Goal: Information Seeking & Learning: Find contact information

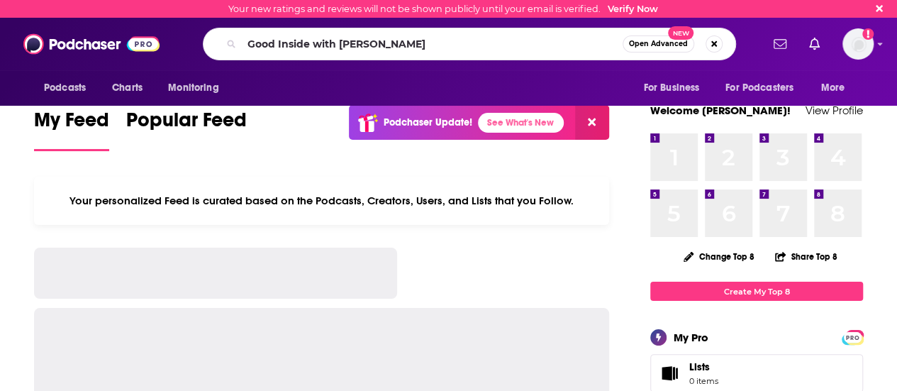
type input "Good Inside with [PERSON_NAME]"
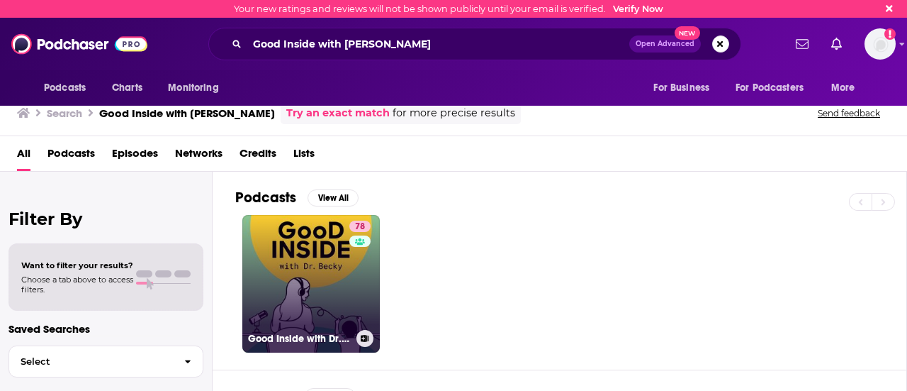
click at [297, 271] on link "78 Good Inside with Dr. [PERSON_NAME]" at bounding box center [310, 283] width 137 height 137
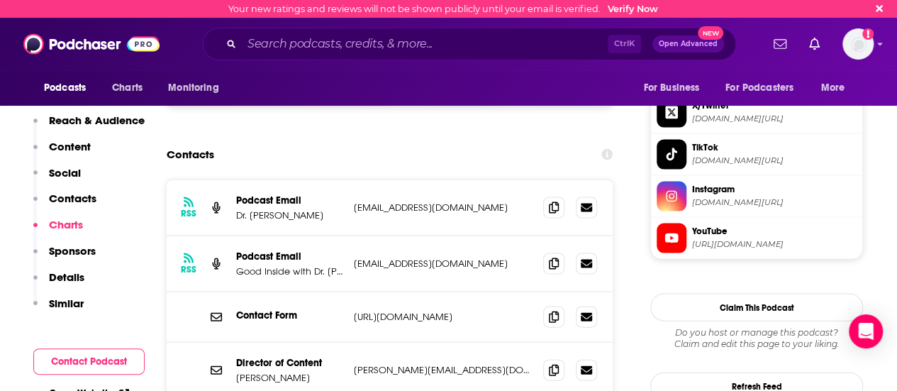
scroll to position [1347, 0]
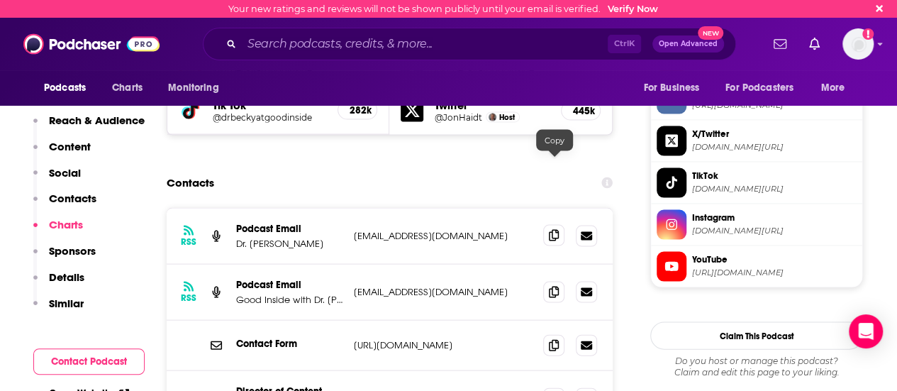
click at [554, 230] on icon at bounding box center [554, 235] width 10 height 11
drag, startPoint x: 270, startPoint y: 333, endPoint x: 301, endPoint y: 344, distance: 32.9
click at [301, 371] on div "Director of Content [PERSON_NAME] [PERSON_NAME][EMAIL_ADDRESS][DOMAIN_NAME] [PE…" at bounding box center [390, 398] width 446 height 55
click at [298, 371] on div "Director of Content [PERSON_NAME] [PERSON_NAME][EMAIL_ADDRESS][DOMAIN_NAME] [PE…" at bounding box center [390, 398] width 446 height 55
drag, startPoint x: 237, startPoint y: 318, endPoint x: 308, endPoint y: 345, distance: 75.8
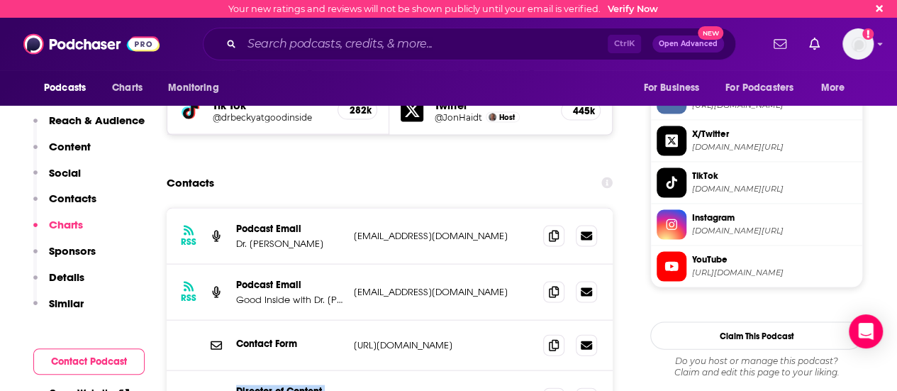
click at [308, 371] on div "Director of Content Brooke Zant brooke@goodinside.com brooke@goodinside.com" at bounding box center [390, 398] width 446 height 55
copy div "Director of Content Brooke Zant"
click at [557, 390] on icon at bounding box center [554, 397] width 10 height 11
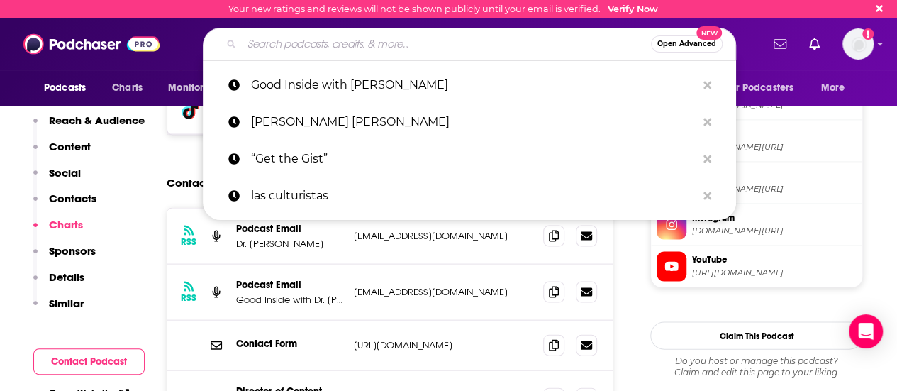
click at [357, 47] on input "Search podcasts, credits, & more..." at bounding box center [446, 44] width 409 height 23
paste input "Raising Good Humans with Dr. Aliza"
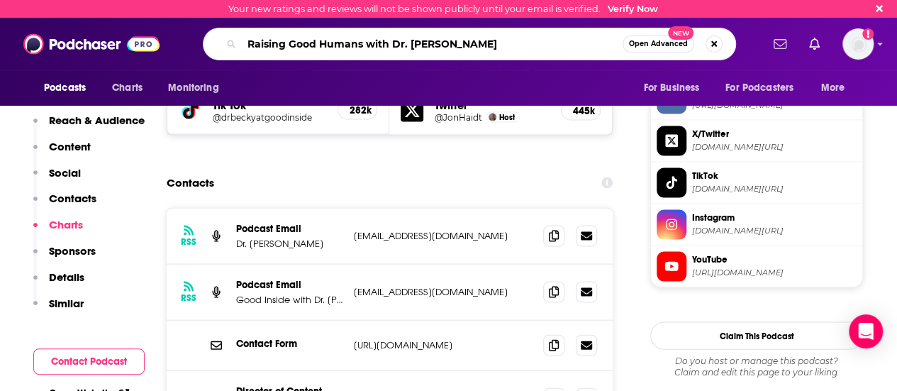
type input "Raising Good Humans with Dr. Aliza"
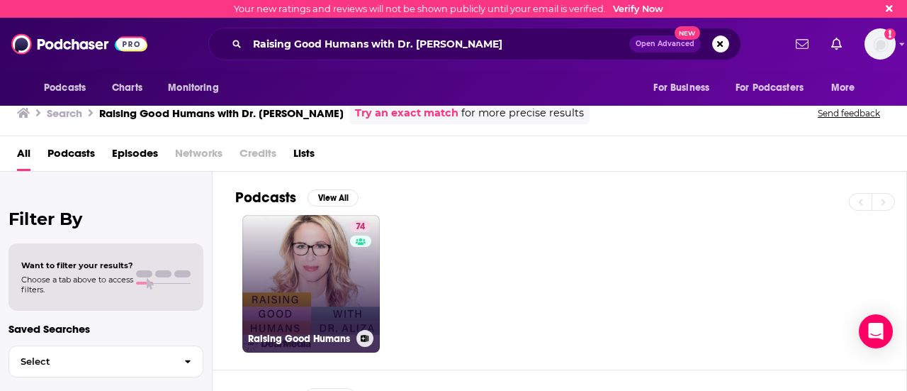
click at [333, 278] on link "74 Raising Good Humans" at bounding box center [310, 283] width 137 height 137
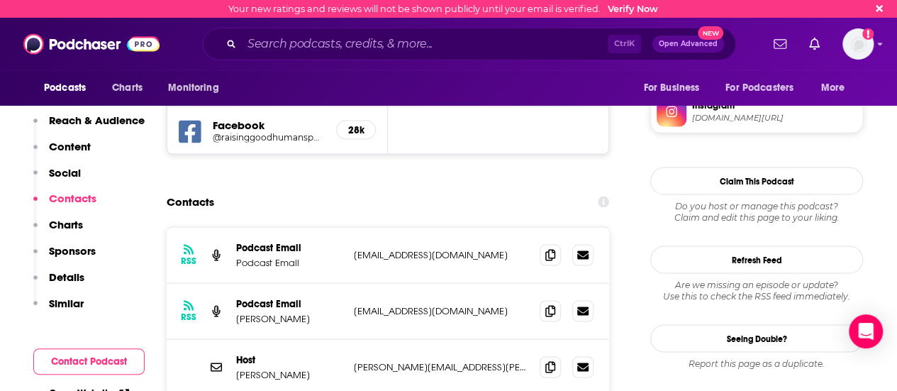
scroll to position [1276, 0]
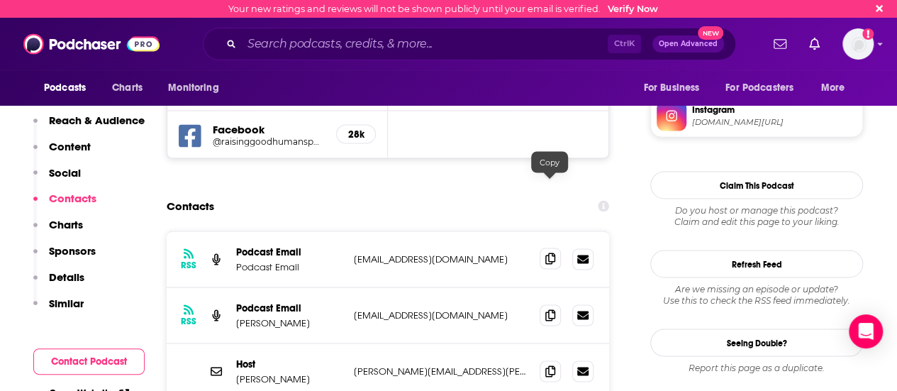
click at [549, 252] on icon at bounding box center [550, 257] width 10 height 11
click at [549, 308] on icon at bounding box center [550, 313] width 10 height 11
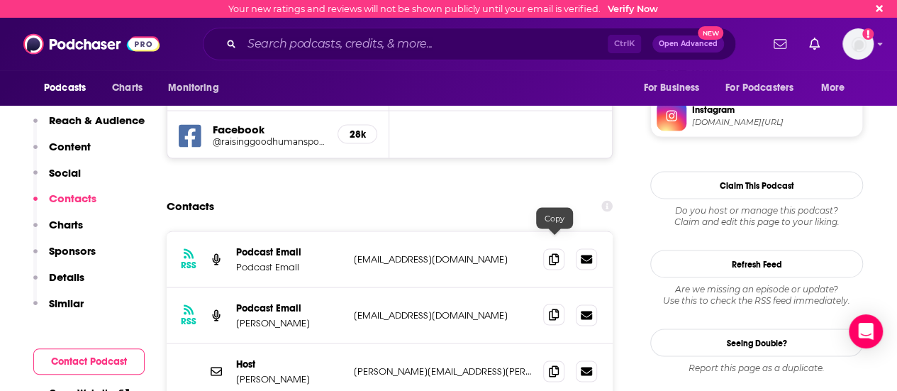
click at [553, 303] on span at bounding box center [553, 313] width 21 height 21
click at [550, 364] on icon at bounding box center [554, 369] width 10 height 11
drag, startPoint x: 327, startPoint y: 307, endPoint x: 235, endPoint y: 308, distance: 92.1
click at [236, 372] on p "Dr. Aliza W. Pressman" at bounding box center [289, 378] width 106 height 12
copy p "Dr. Aliza W. Pressman"
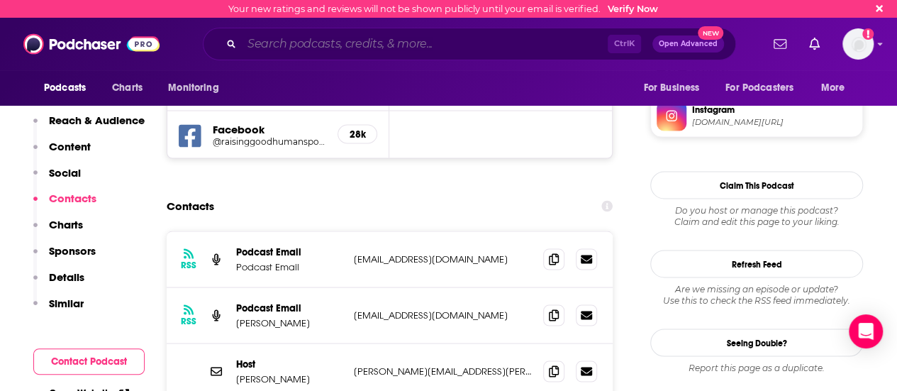
click at [405, 33] on input "Search podcasts, credits, & more..." at bounding box center [425, 44] width 366 height 23
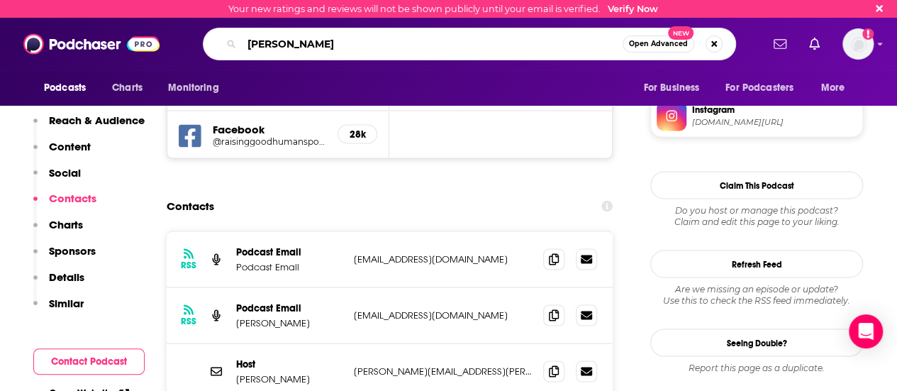
type input "amy poehler"
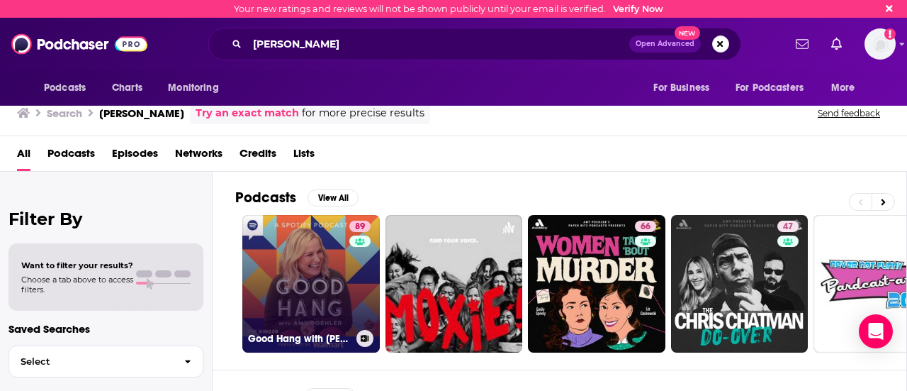
click at [272, 285] on link "89 Good Hang with [PERSON_NAME]" at bounding box center [310, 283] width 137 height 137
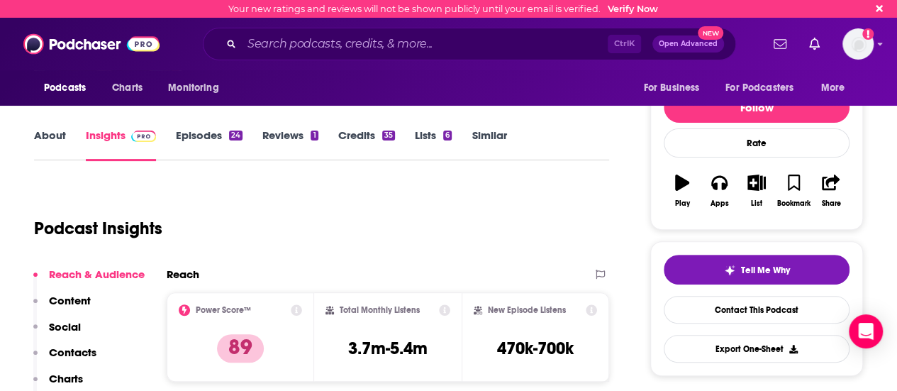
scroll to position [71, 0]
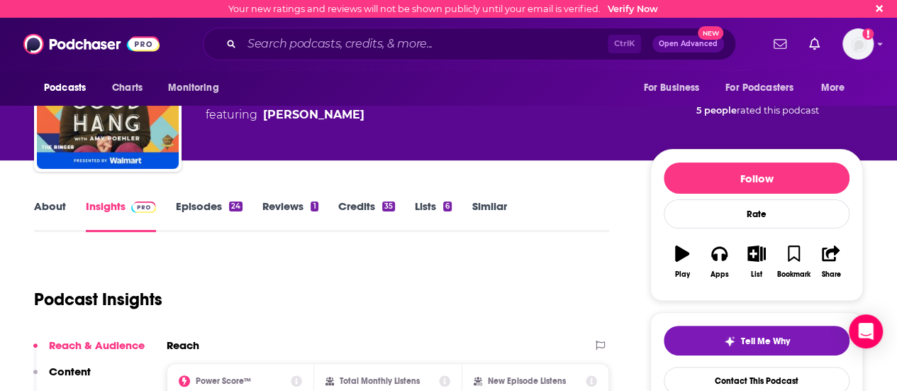
click at [63, 213] on link "About" at bounding box center [50, 215] width 32 height 33
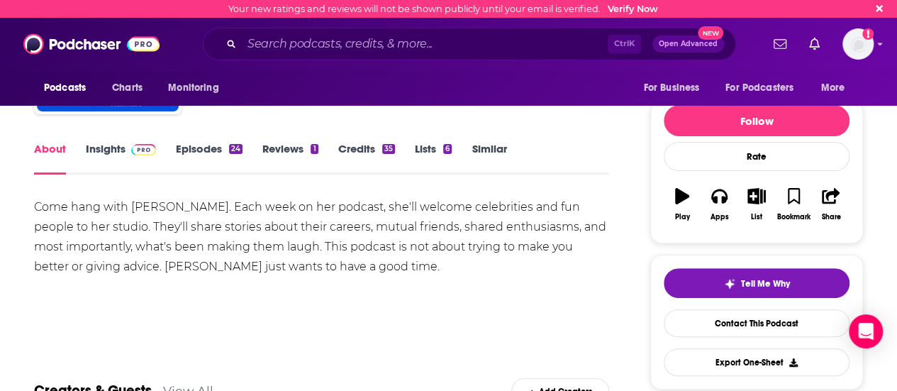
scroll to position [142, 0]
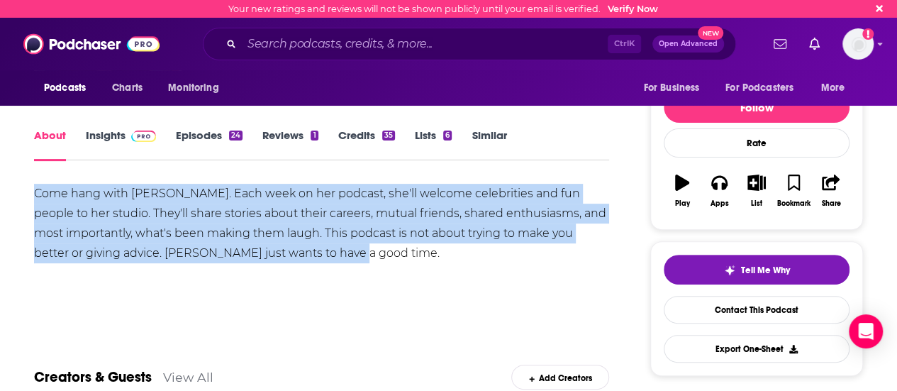
drag, startPoint x: 30, startPoint y: 193, endPoint x: 357, endPoint y: 258, distance: 333.2
copy div "Come hang with [PERSON_NAME]. Each week on her podcast, she'll welcome celebrit…"
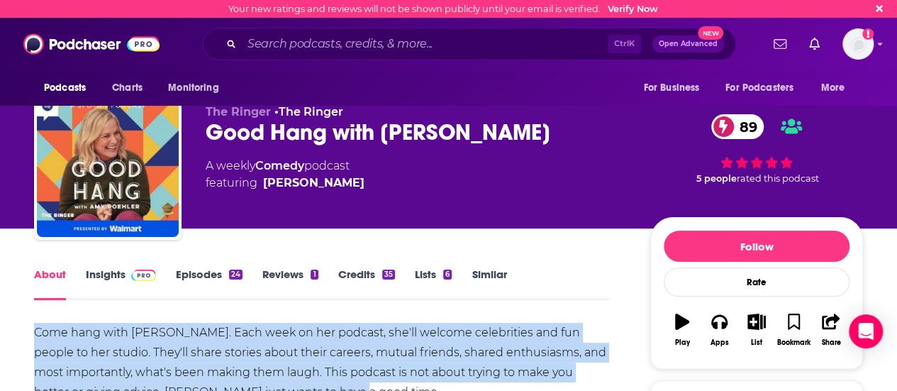
scroll to position [0, 0]
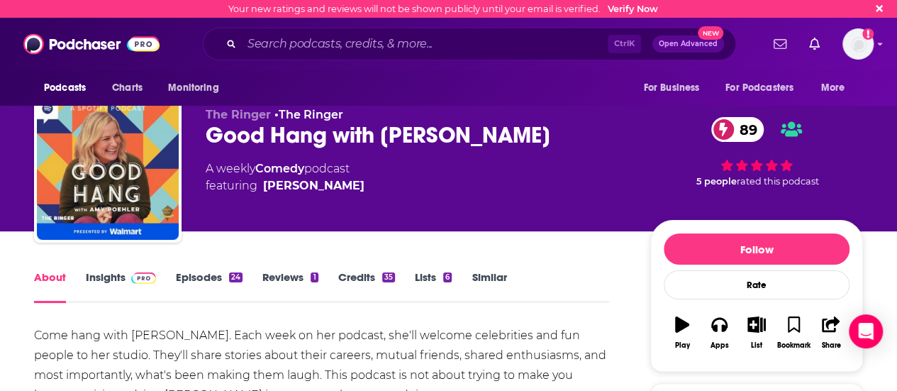
click at [349, 33] on div "Ctrl K Open Advanced New" at bounding box center [469, 44] width 533 height 33
click at [349, 46] on input "Search podcasts, credits, & more..." at bounding box center [425, 44] width 366 height 23
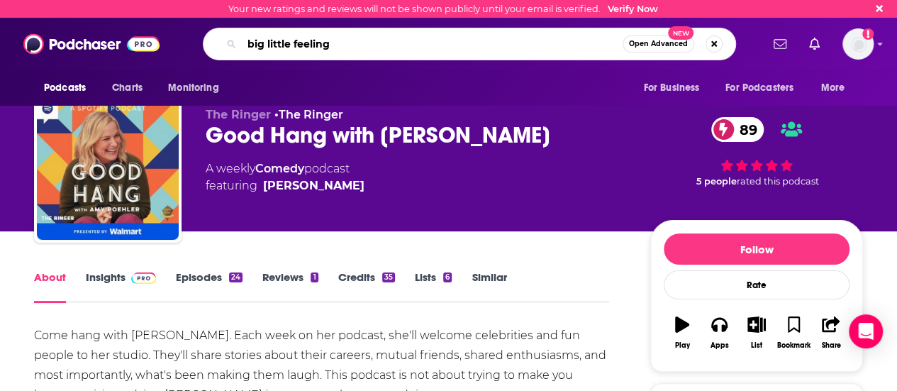
type input "big little feelings"
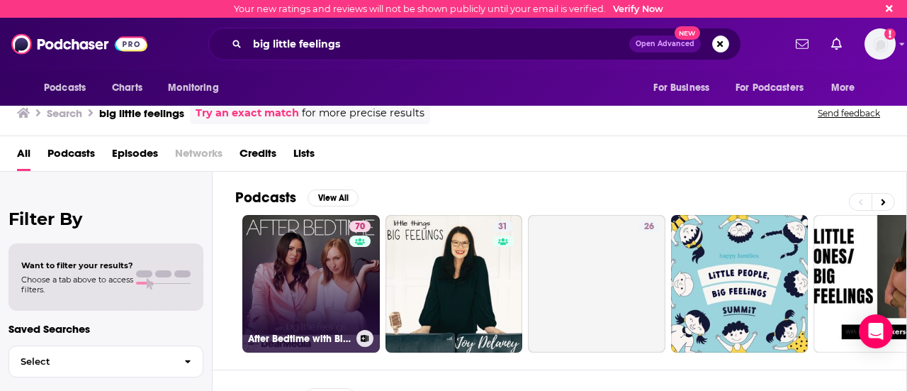
click at [337, 232] on link "70 After Bedtime with Big Little Feelings" at bounding box center [310, 283] width 137 height 137
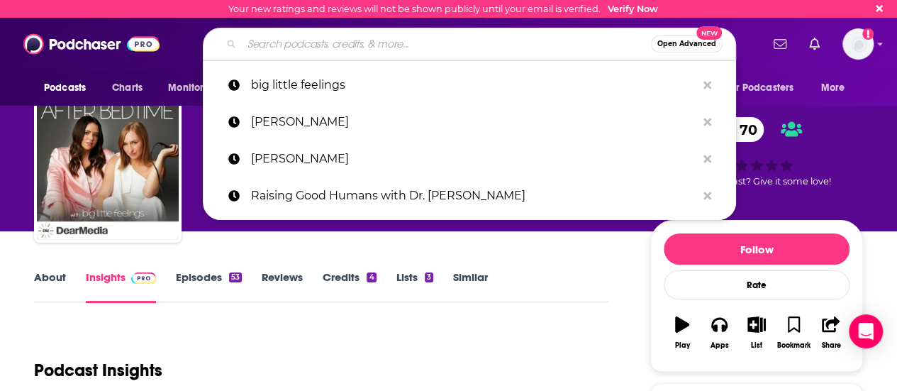
click at [351, 35] on input "Search podcasts, credits, & more..." at bounding box center [446, 44] width 409 height 23
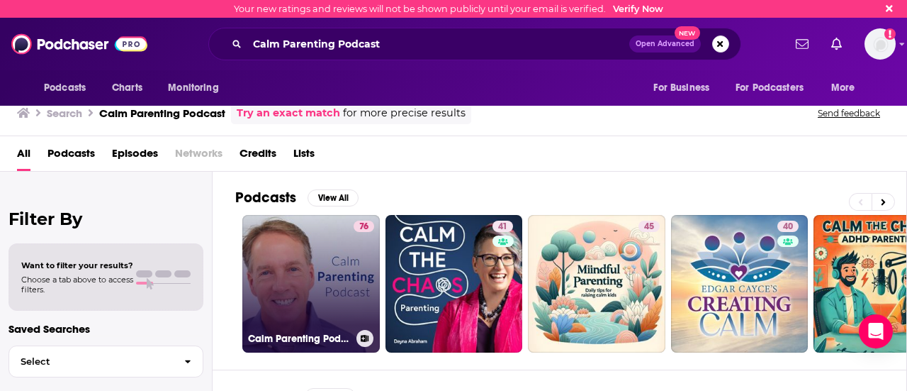
click at [279, 280] on link "76 Calm Parenting Podcast" at bounding box center [310, 283] width 137 height 137
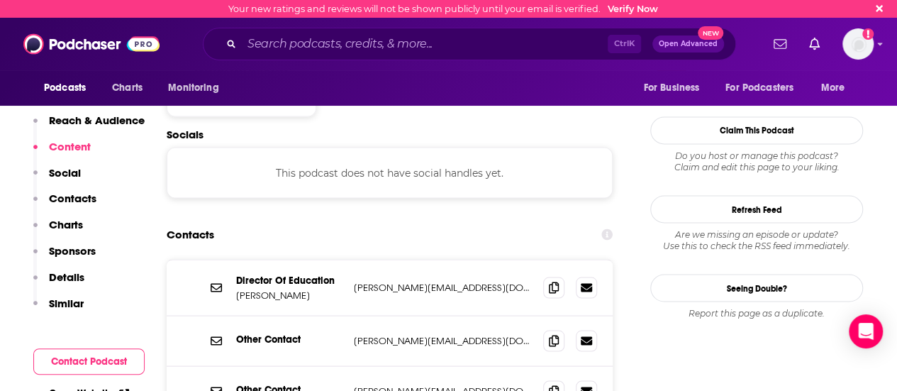
scroll to position [1276, 0]
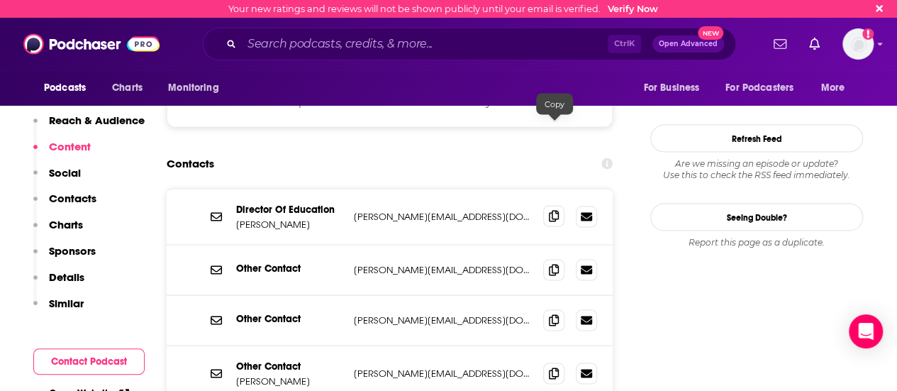
click at [551, 210] on icon at bounding box center [554, 215] width 10 height 11
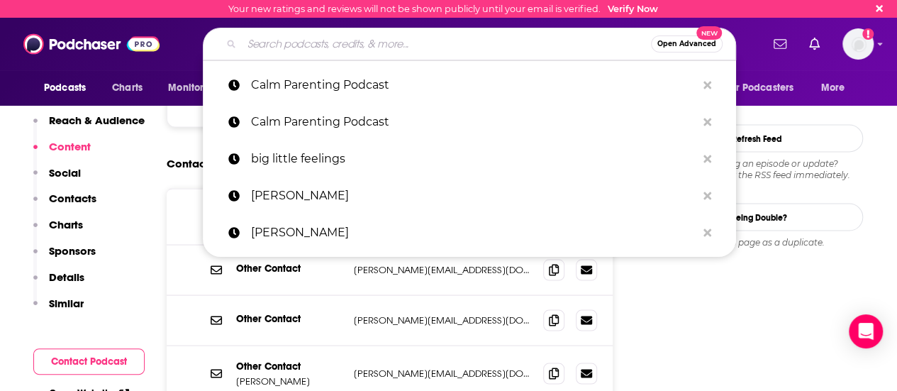
click at [378, 37] on input "Search podcasts, credits, & more..." at bounding box center [446, 44] width 409 height 23
paste input "Ask [PERSON_NAME]: The Psychology of Raising Tweens & Teens"
type input "Ask [PERSON_NAME]: The Psychology of Raising Tweens & Teens"
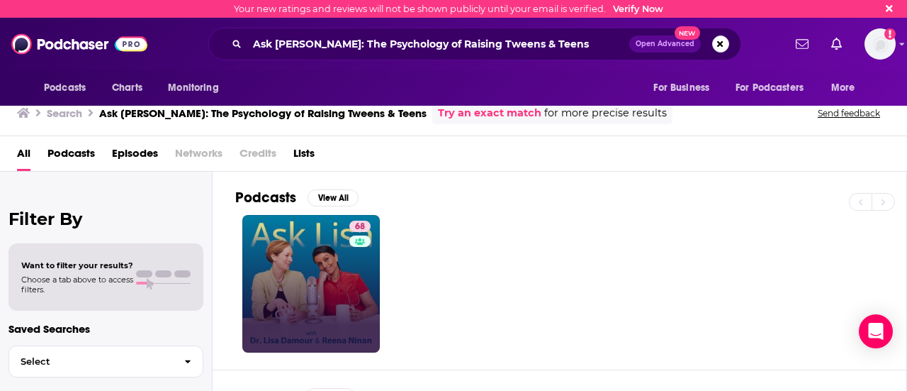
click at [312, 292] on link "68" at bounding box center [310, 283] width 137 height 137
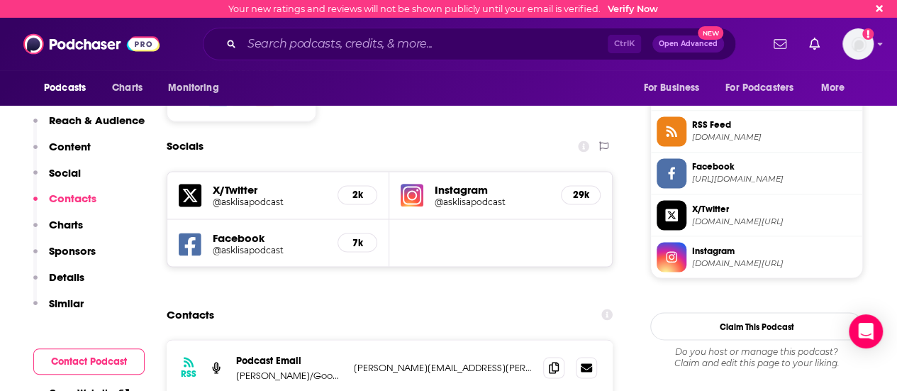
scroll to position [1276, 0]
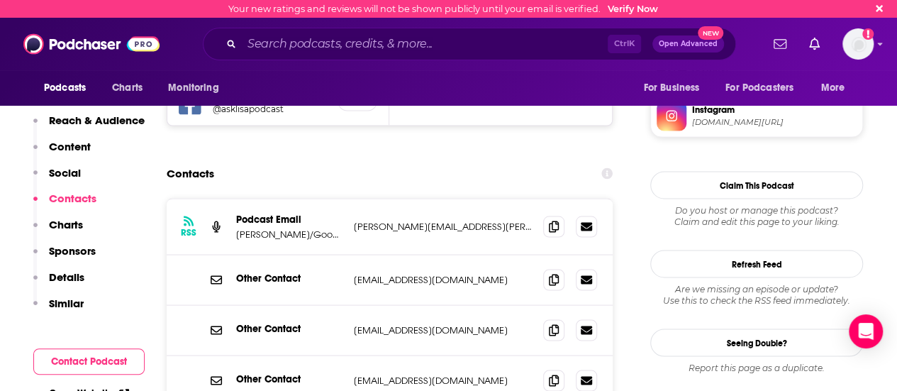
click at [381, 30] on div "Ctrl K Open Advanced New" at bounding box center [469, 44] width 533 height 33
click at [378, 40] on input "Search podcasts, credits, & more..." at bounding box center [425, 44] width 366 height 23
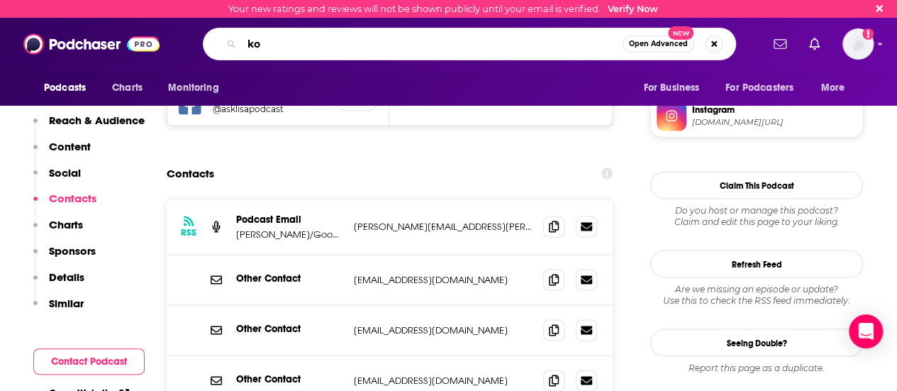
type input "k"
type input "motherish"
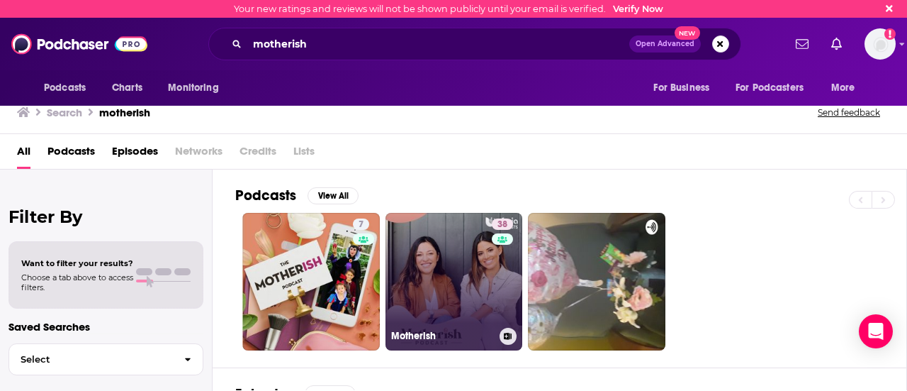
click at [420, 271] on link "38 Motherish" at bounding box center [454, 281] width 137 height 137
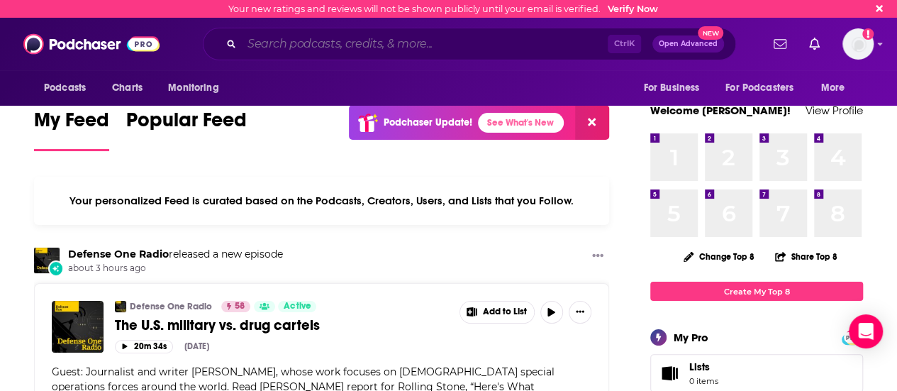
click at [376, 34] on input "Search podcasts, credits, & more..." at bounding box center [425, 44] width 366 height 23
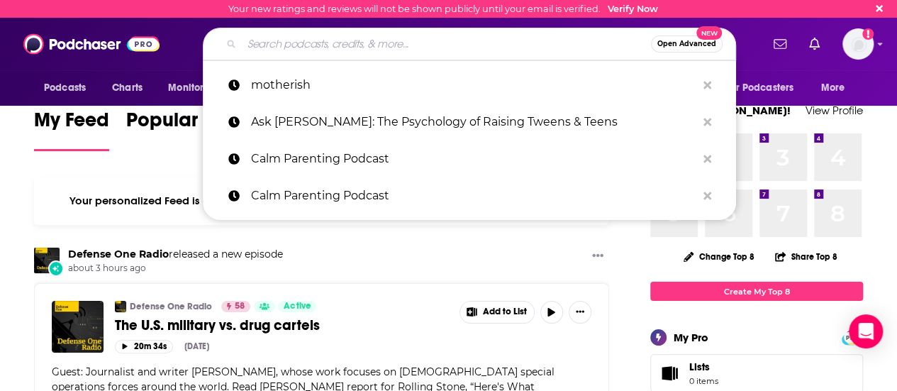
paste input "We've already tiered our contacts to help GM tier their friendlies before shari…"
type input "We've already tiered our contacts to help GM tier their friendlies before shari…"
paste input "Ask [PERSON_NAME]: The Psychology of Raising Tweens & Teens"
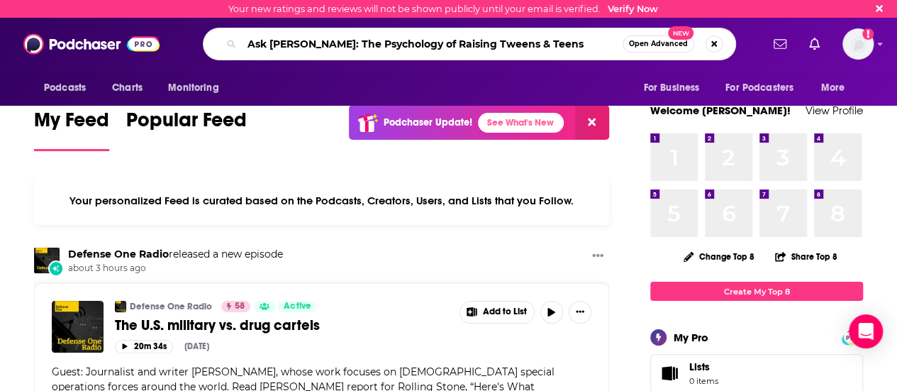
type input "Ask [PERSON_NAME]: The Psychology of Raising Tweens & Teens"
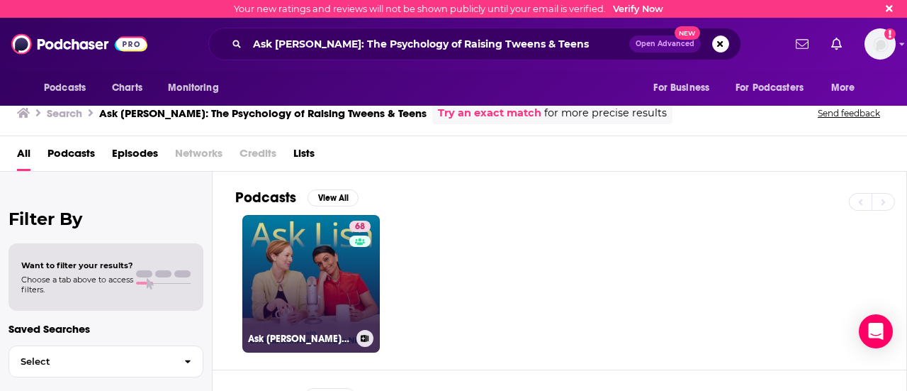
click at [266, 269] on link "68 Ask [PERSON_NAME]: The Psychology of Raising Tweens & Teens" at bounding box center [310, 283] width 137 height 137
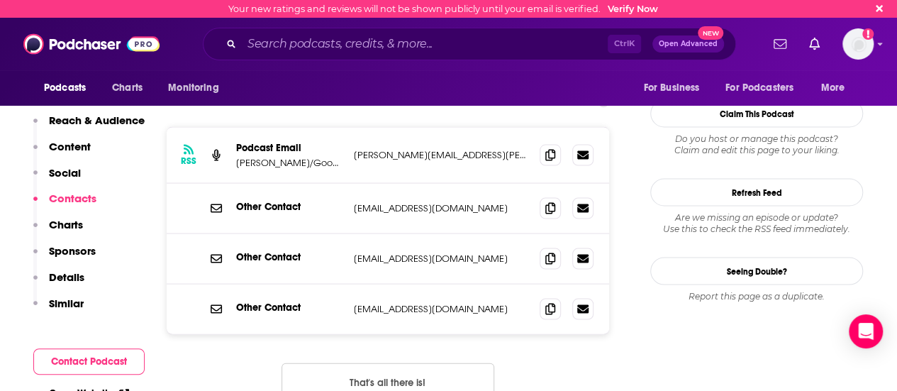
scroll to position [1276, 0]
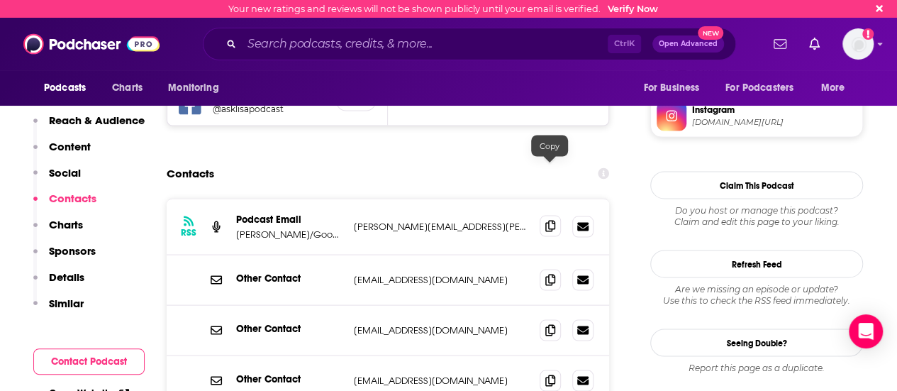
click at [549, 220] on icon at bounding box center [550, 225] width 10 height 11
click at [326, 228] on p "[PERSON_NAME]/Good Trouble Productions" at bounding box center [289, 234] width 106 height 12
drag, startPoint x: 342, startPoint y: 184, endPoint x: 584, endPoint y: 136, distance: 247.0
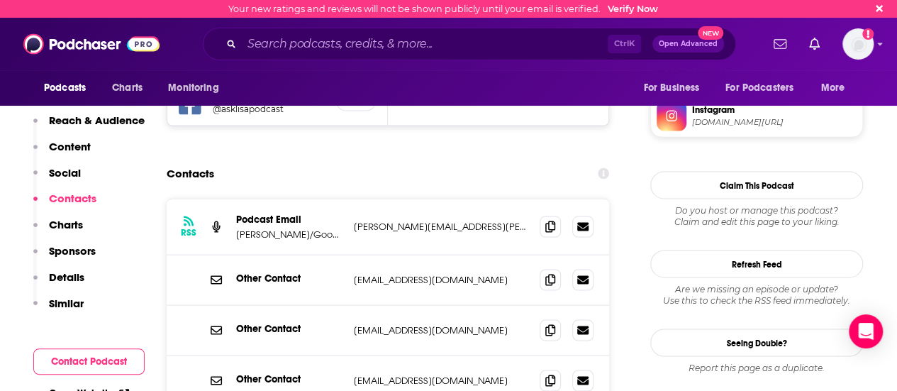
click at [584, 159] on section "Contacts RSS Podcast Email [PERSON_NAME]/Good Trouble Productions [PERSON_NAME]…" at bounding box center [388, 326] width 442 height 335
drag, startPoint x: 241, startPoint y: 177, endPoint x: 331, endPoint y: 181, distance: 90.1
click at [331, 228] on p "[PERSON_NAME]/Good Trouble Productions" at bounding box center [289, 234] width 106 height 12
copy p "r. [PERSON_NAME]/Good"
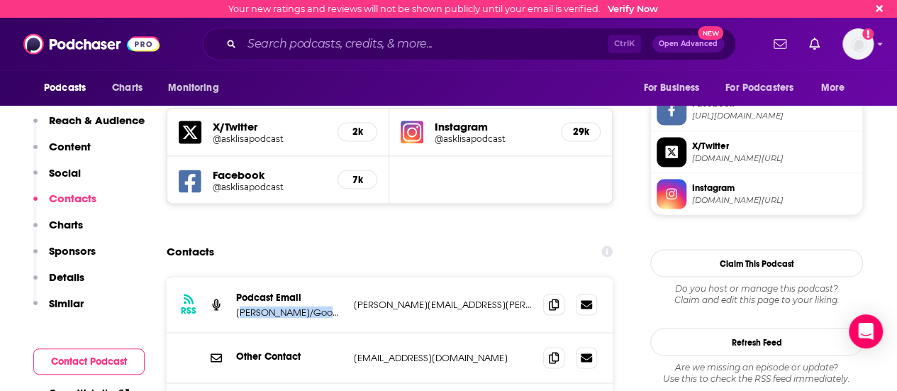
scroll to position [1205, 0]
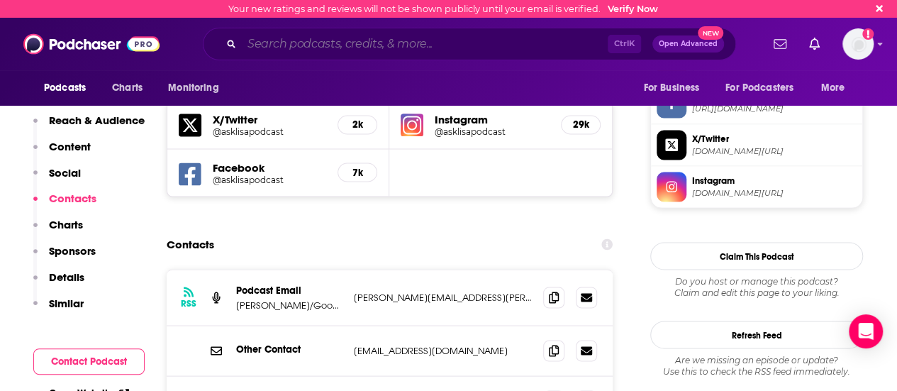
click at [334, 44] on input "Search podcasts, credits, & more..." at bounding box center [425, 44] width 366 height 23
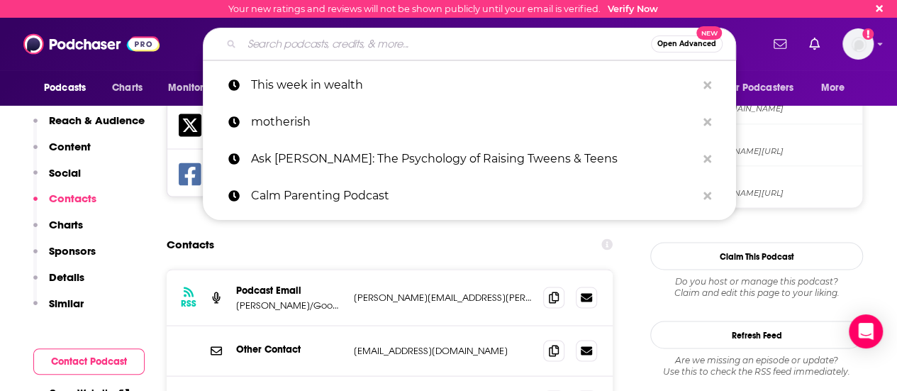
paste input "Care and Feeding | Slate's parenting show"
type input "Care and Feeding | Slate's parenting show"
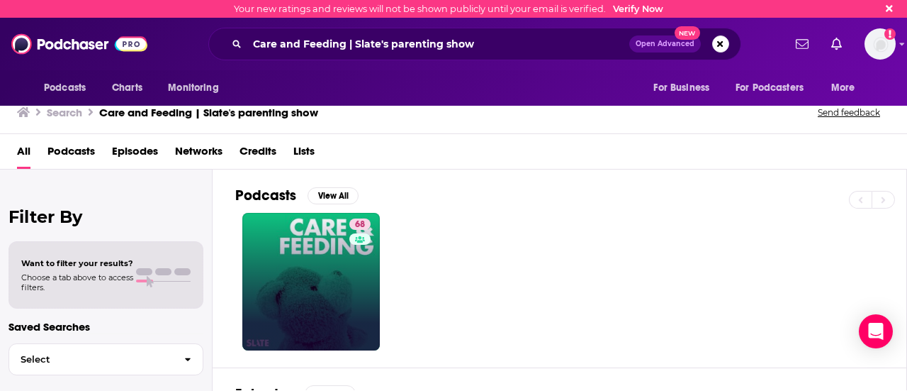
click at [374, 278] on link "68" at bounding box center [310, 281] width 137 height 137
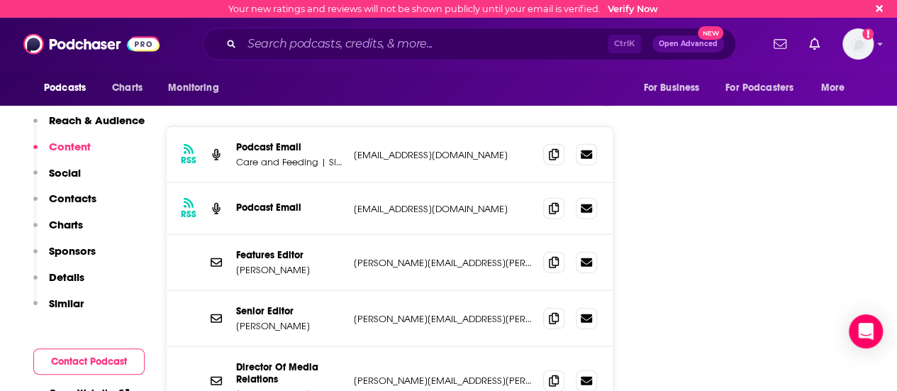
scroll to position [1559, 0]
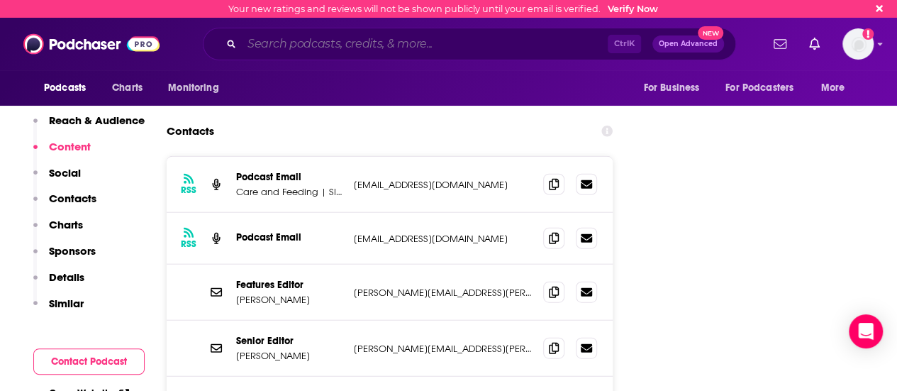
click at [415, 43] on input "Search podcasts, credits, & more..." at bounding box center [425, 44] width 366 height 23
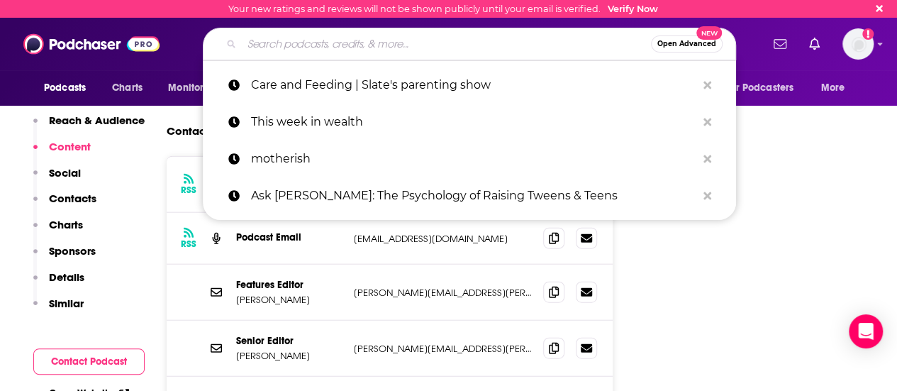
paste input "Childproof"
type input "Childproof"
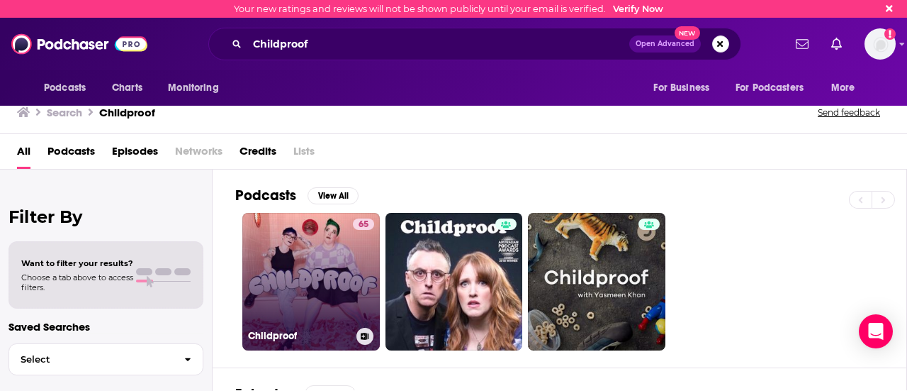
click at [341, 293] on link "65 Childproof" at bounding box center [310, 281] width 137 height 137
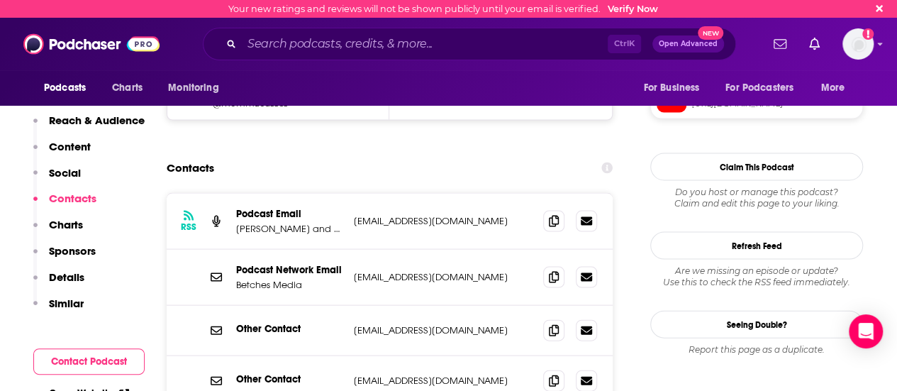
scroll to position [1347, 0]
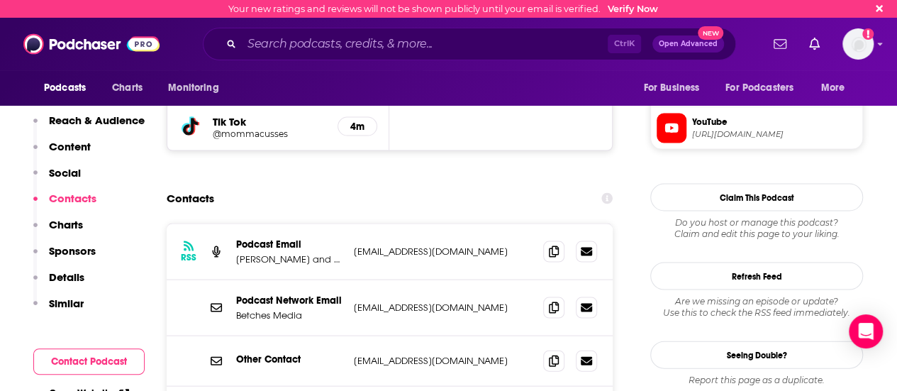
click at [367, 56] on div "Ctrl K Open Advanced New" at bounding box center [469, 44] width 533 height 33
click at [367, 48] on input "Search podcasts, credits, & more..." at bounding box center [425, 44] width 366 height 23
paste input "HealthyGamerGG"
type input "HealthyGamerGG"
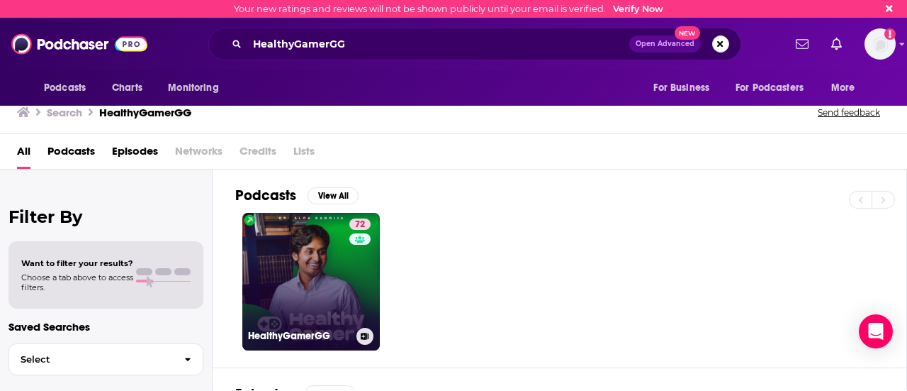
click at [359, 274] on div "72" at bounding box center [361, 272] width 25 height 109
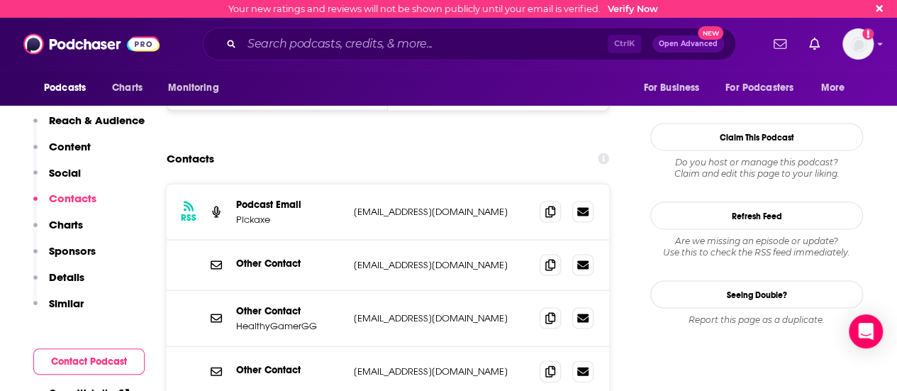
scroll to position [1347, 0]
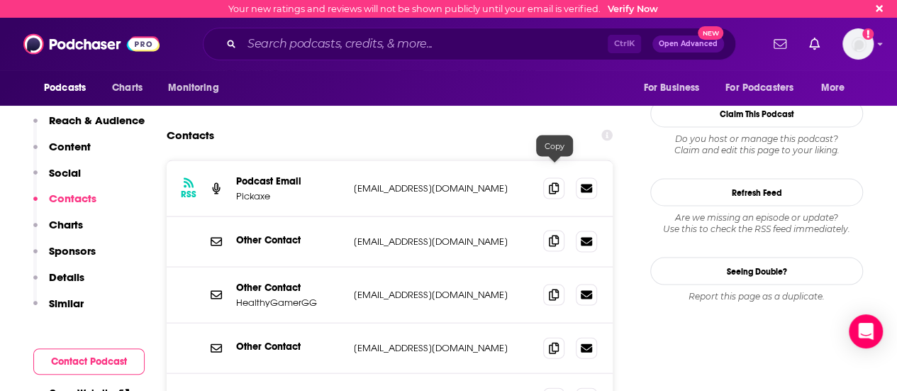
click at [556, 235] on icon at bounding box center [554, 240] width 10 height 11
click at [553, 288] on icon at bounding box center [554, 293] width 10 height 11
click at [554, 337] on span at bounding box center [553, 347] width 21 height 21
click at [305, 41] on input "Search podcasts, credits, & more..." at bounding box center [425, 44] width 366 height 23
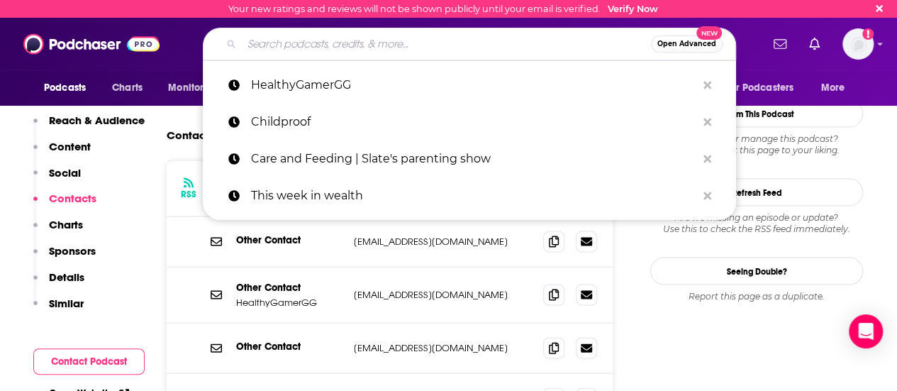
paste input "Super Mamás"
type input "Super Mamás"
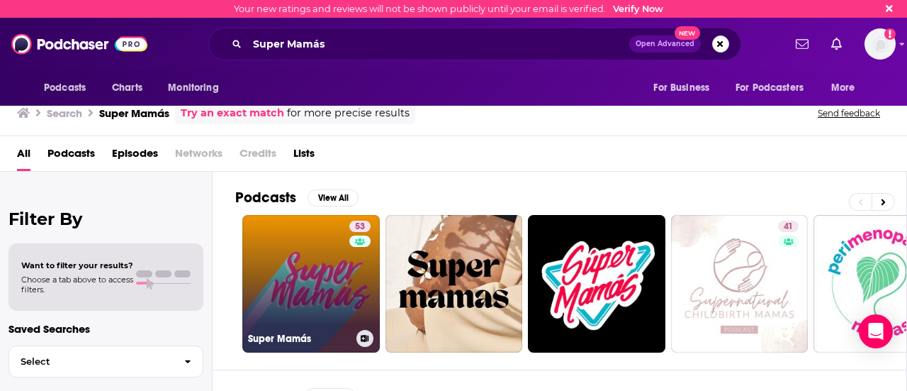
click at [301, 281] on link "53 Super Mamás" at bounding box center [310, 283] width 137 height 137
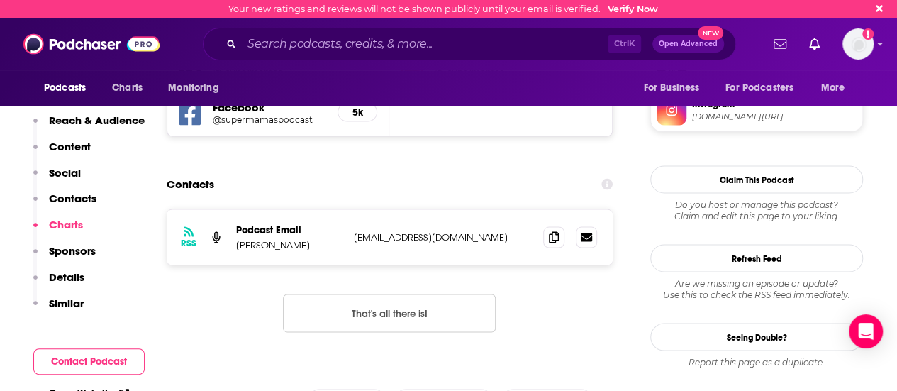
scroll to position [1276, 0]
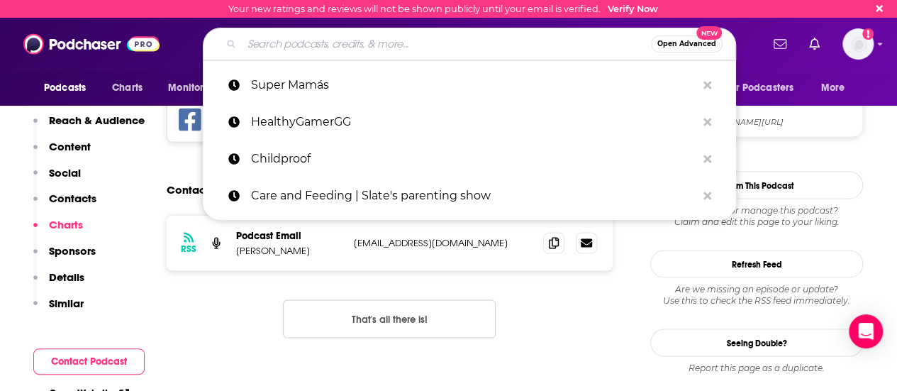
click at [353, 39] on input "Search podcasts, credits, & more..." at bounding box center [446, 44] width 409 height 23
paste input "Good Hang with [PERSON_NAME]"
type input "Good Hang with [PERSON_NAME]"
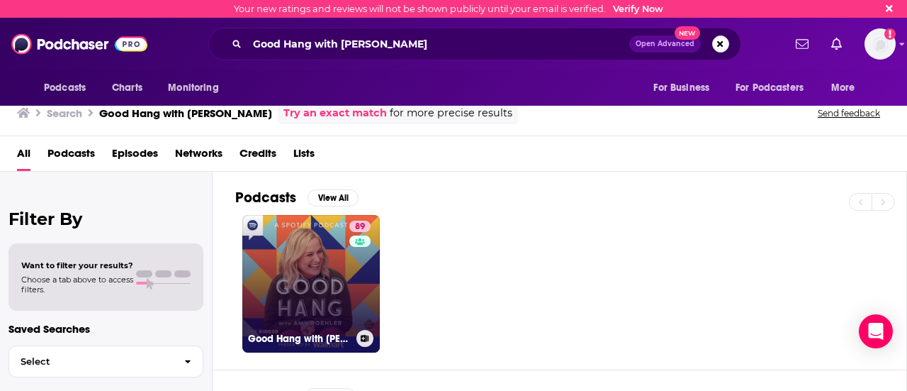
click at [338, 270] on link "89 Good Hang with [PERSON_NAME]" at bounding box center [310, 283] width 137 height 137
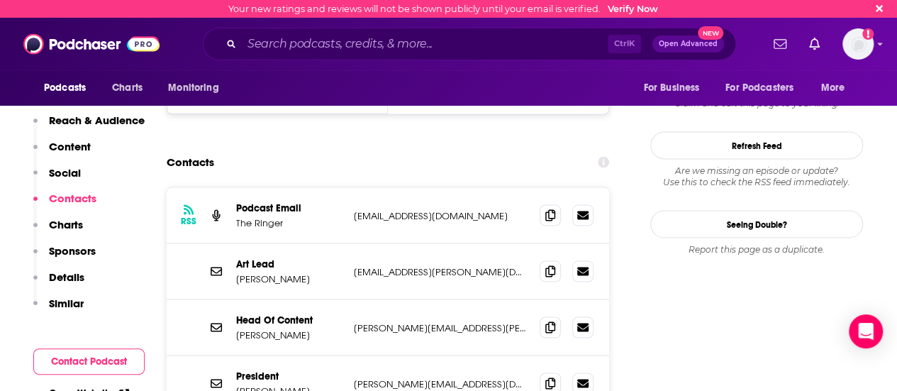
scroll to position [1347, 0]
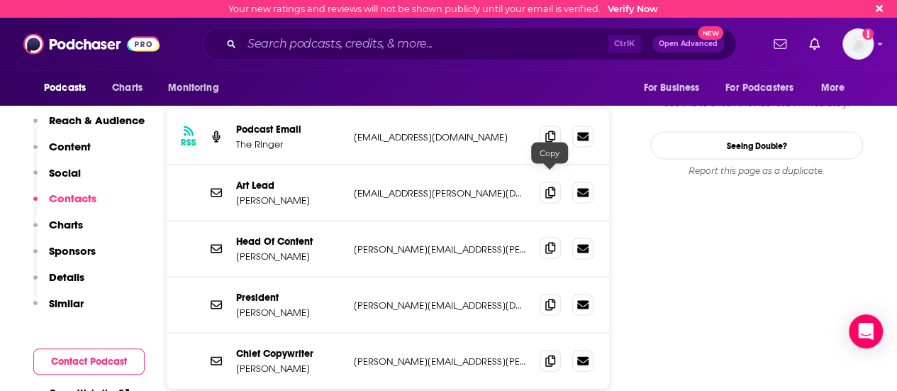
click at [543, 237] on span at bounding box center [549, 247] width 21 height 21
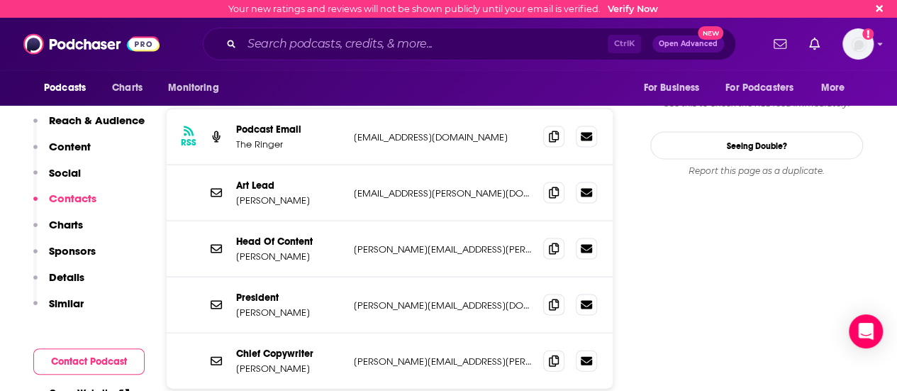
drag, startPoint x: 312, startPoint y: 181, endPoint x: 237, endPoint y: 185, distance: 75.2
click at [237, 250] on p "[PERSON_NAME]" at bounding box center [289, 256] width 106 height 12
copy p "[PERSON_NAME]"
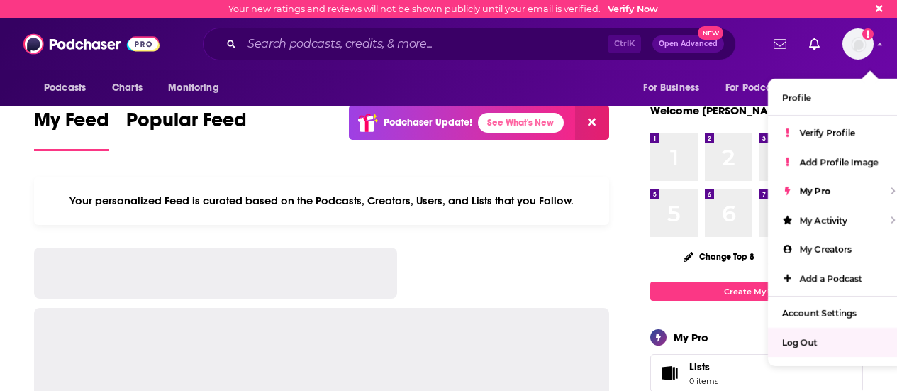
click at [807, 348] on div "Log Out" at bounding box center [836, 341] width 136 height 29
